Goal: Information Seeking & Learning: Check status

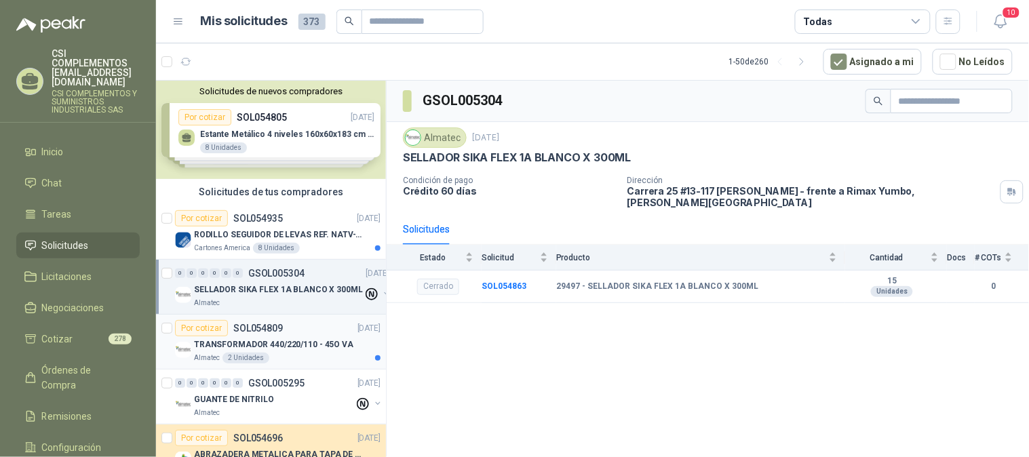
click at [233, 341] on p "TRANSFORMADOR 440/220/110 - 45O VA" at bounding box center [273, 345] width 159 height 13
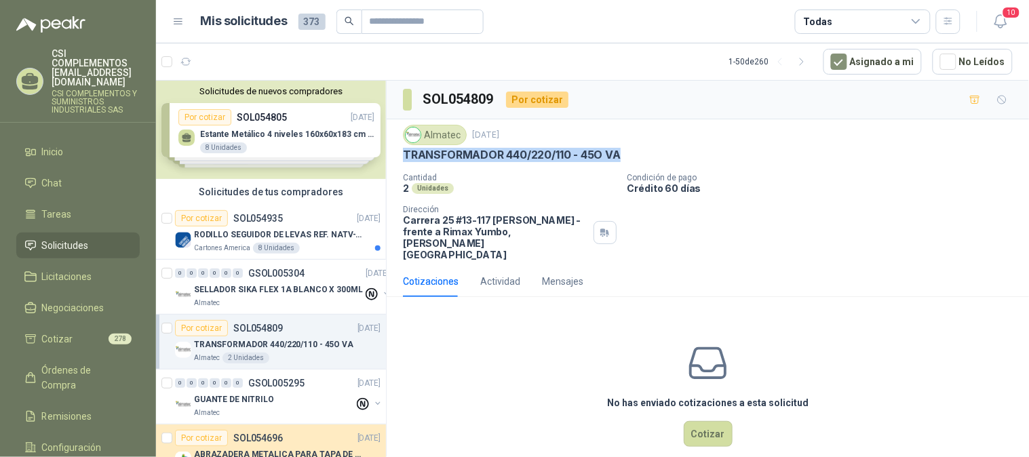
drag, startPoint x: 402, startPoint y: 160, endPoint x: 628, endPoint y: 158, distance: 226.6
click at [628, 158] on div "Almatec [DATE] TRANSFORMADOR 440/220/110 - 45O VA Cantidad 2 Unidades Condició…" at bounding box center [708, 192] width 643 height 147
copy p "TRANSFORMADOR 440/220/110 - 45O VA"
click at [269, 222] on p "SOL054935" at bounding box center [258, 218] width 50 height 9
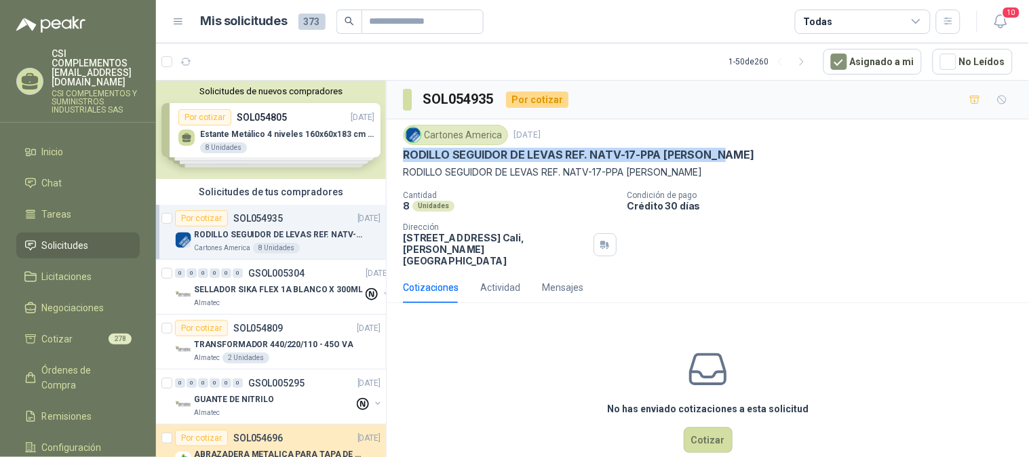
drag, startPoint x: 402, startPoint y: 156, endPoint x: 735, endPoint y: 151, distance: 333.2
click at [735, 151] on div "Cartones America [DATE] RODILLO SEGUIDOR DE LEVAS REF. NATV-17-PPA MARCA MCG RO…" at bounding box center [708, 195] width 643 height 153
copy p "RODILLO SEGUIDOR DE LEVAS REF. NATV-17-PPA [PERSON_NAME]"
